Goal: Task Accomplishment & Management: Complete application form

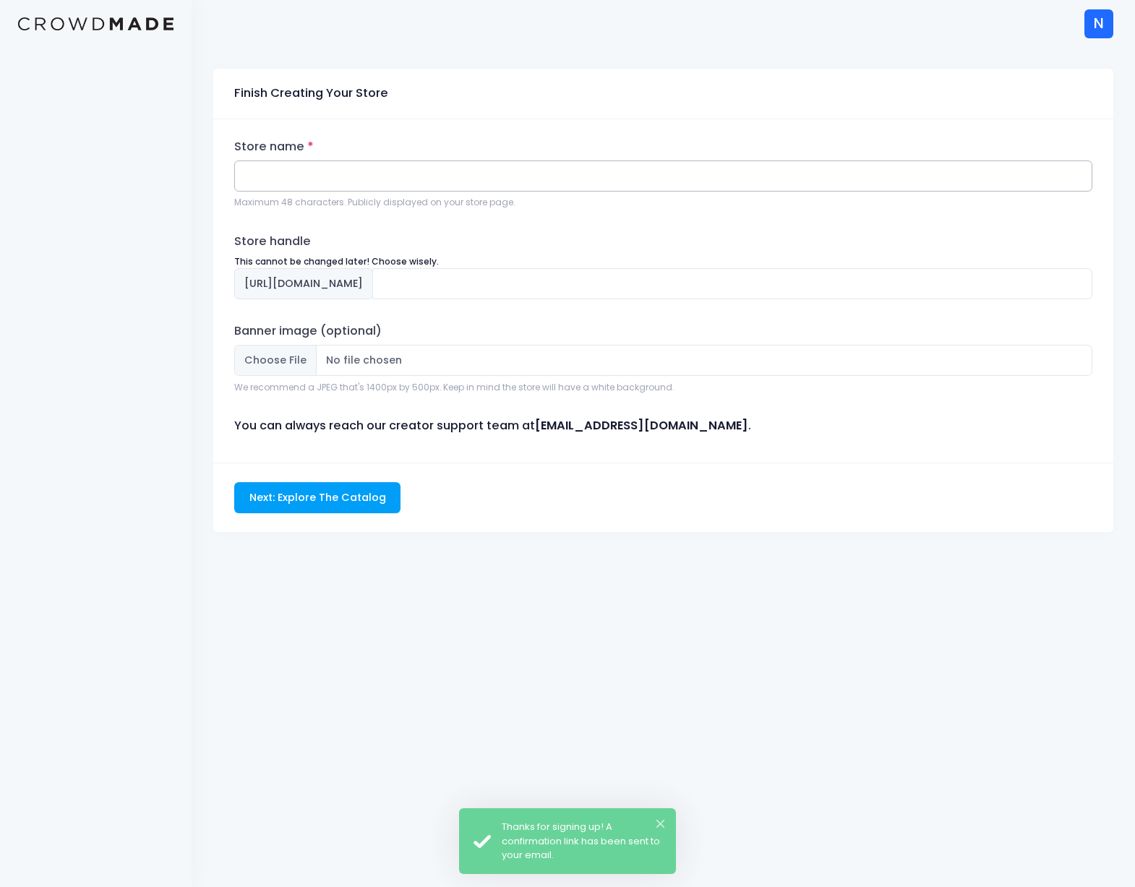
click at [463, 163] on input "Store name" at bounding box center [663, 175] width 858 height 31
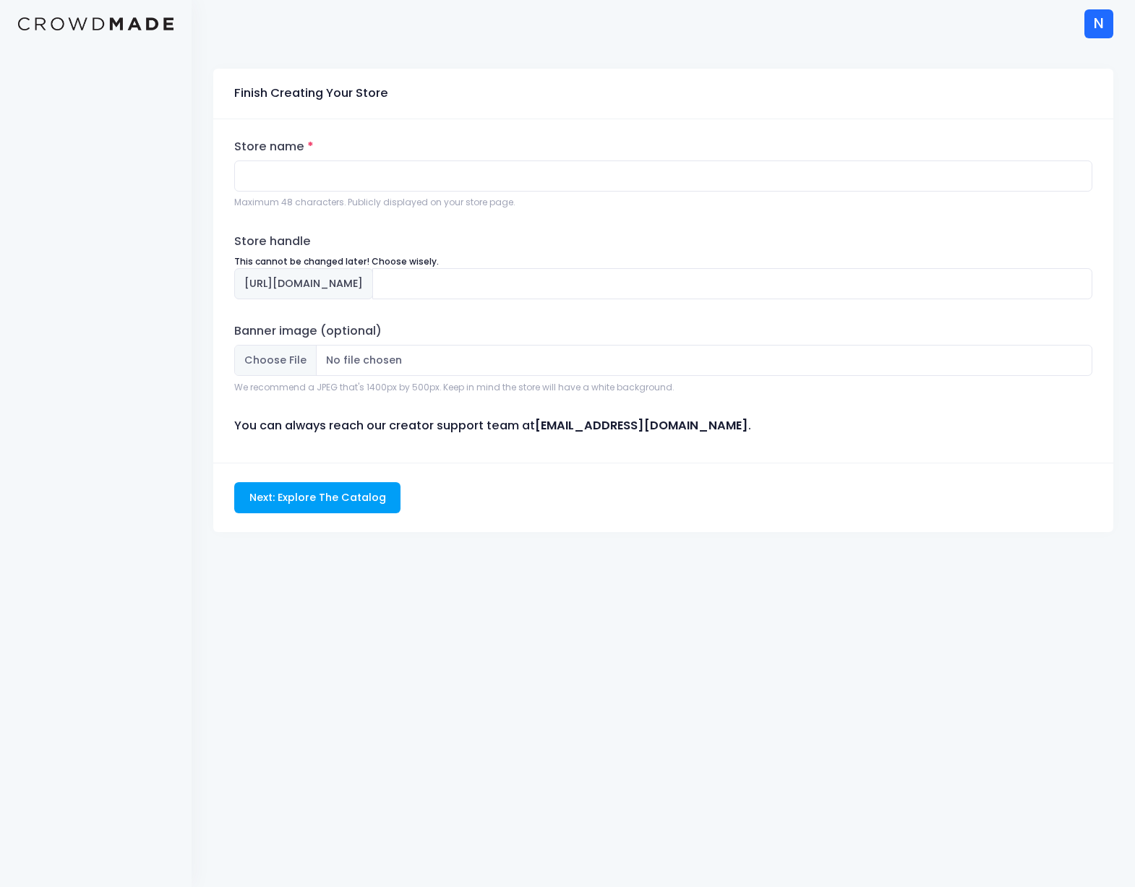
click at [1094, 27] on div "N" at bounding box center [1098, 23] width 29 height 29
click at [716, 57] on div "Finish Creating Your Store Store name Maximum 48 characters. Publicly displayed…" at bounding box center [663, 467] width 943 height 840
click at [1077, 21] on div "N N New Store [EMAIL_ADDRESS][DOMAIN_NAME] Not Verified Sign Out" at bounding box center [1089, 23] width 48 height 47
click at [1089, 21] on div "N" at bounding box center [1098, 23] width 29 height 29
click at [923, 170] on link "Sign Out" at bounding box center [1005, 183] width 194 height 27
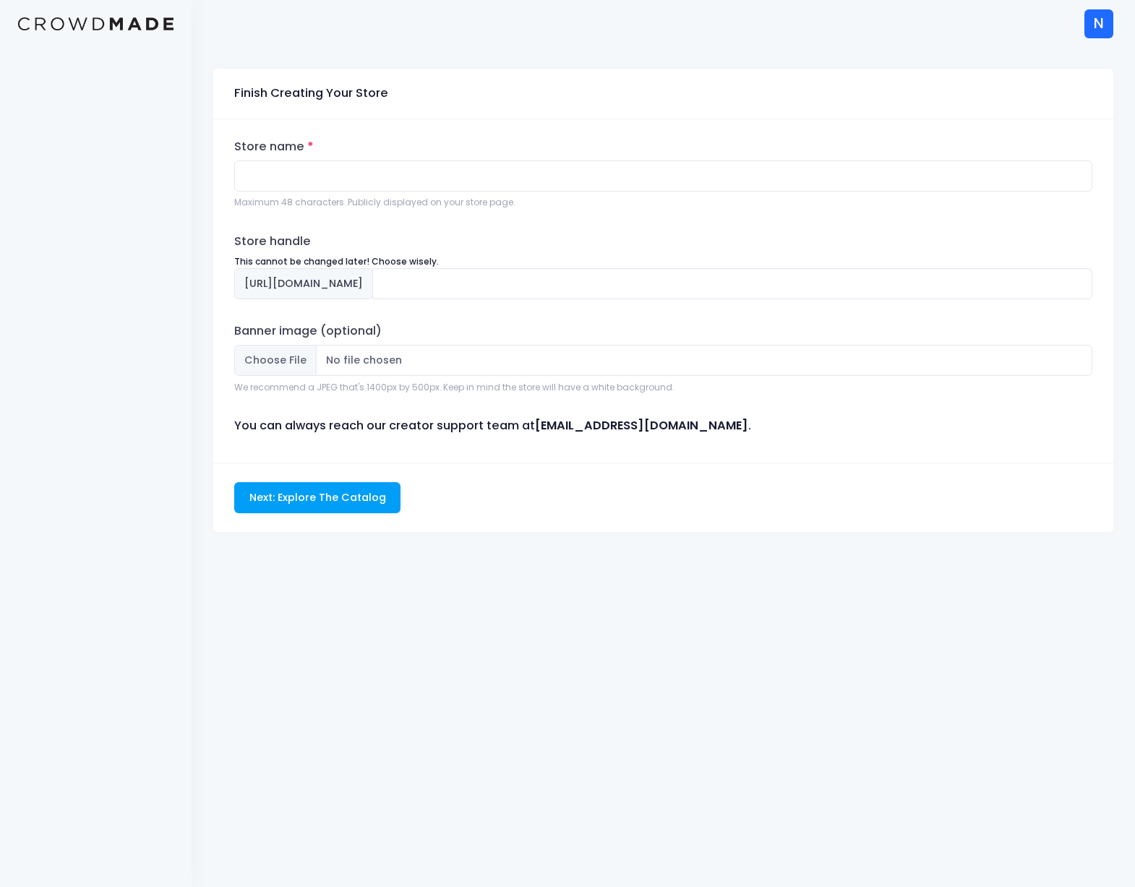
click at [1096, 31] on div "N" at bounding box center [1098, 23] width 29 height 29
click at [963, 170] on link "Sign Out" at bounding box center [1005, 183] width 194 height 27
